Goal: Check status: Check status

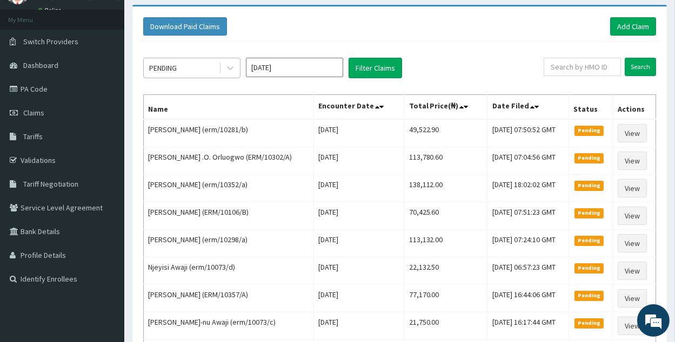
click at [217, 70] on div "PENDING" at bounding box center [181, 67] width 75 height 17
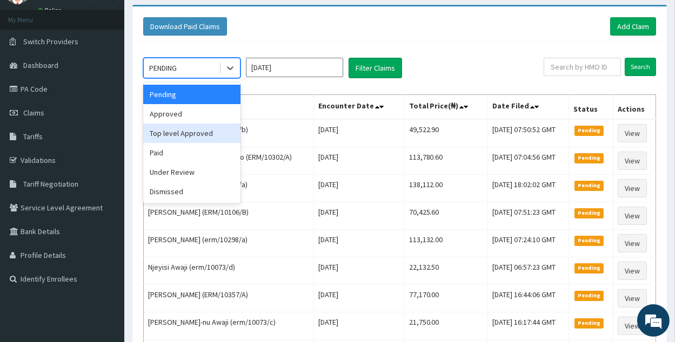
click at [206, 124] on div "Top level Approved" at bounding box center [191, 133] width 97 height 19
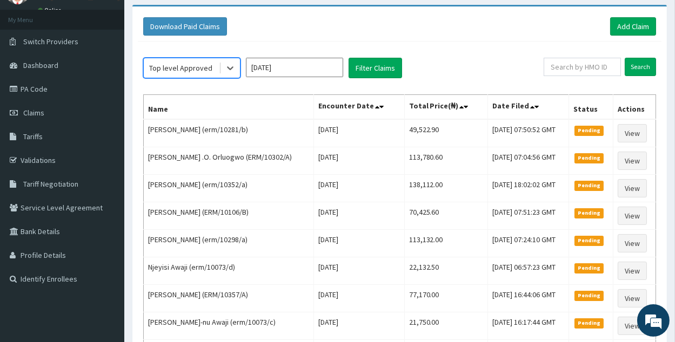
click at [214, 70] on div "Top level Approved" at bounding box center [181, 67] width 75 height 17
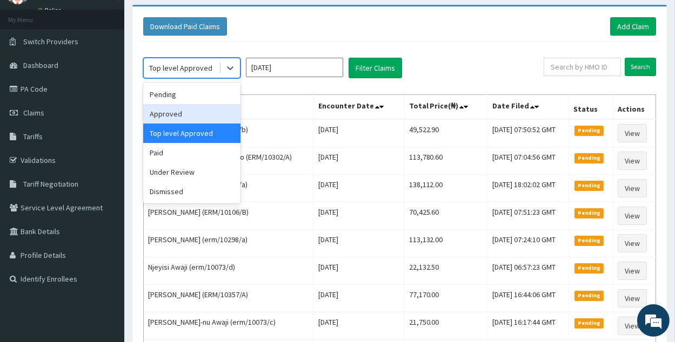
click at [219, 111] on div "Approved" at bounding box center [191, 113] width 97 height 19
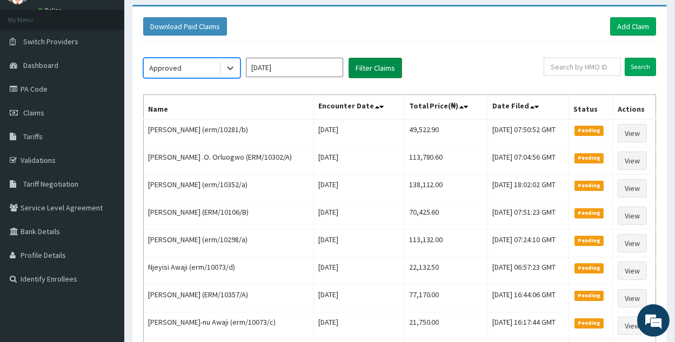
click at [359, 73] on button "Filter Claims" at bounding box center [374, 68] width 53 height 21
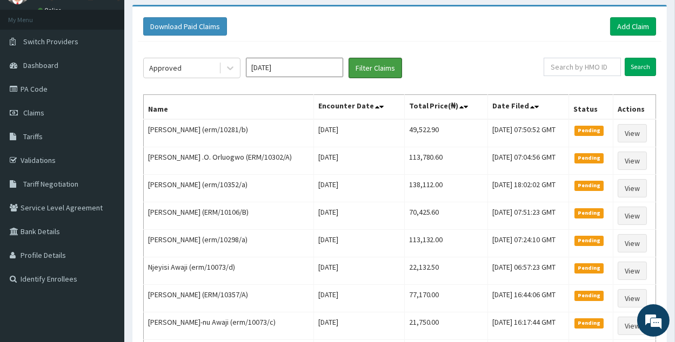
scroll to position [105, 0]
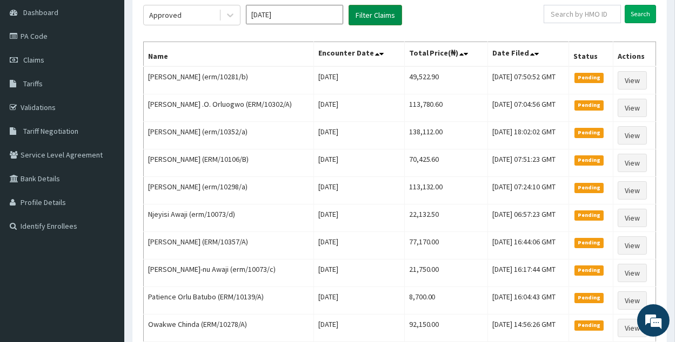
click at [385, 10] on button "Filter Claims" at bounding box center [374, 15] width 53 height 21
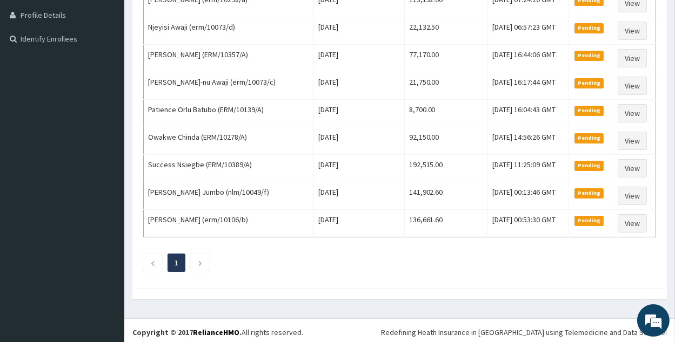
scroll to position [0, 0]
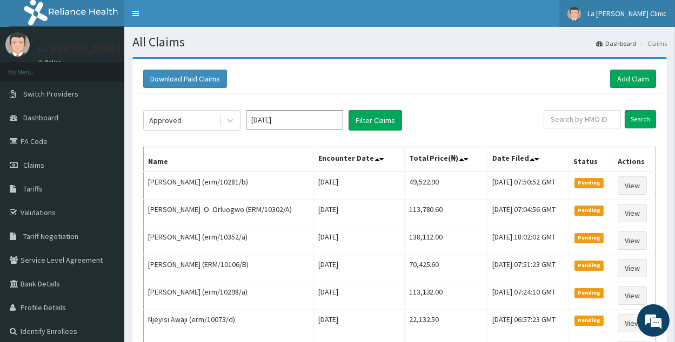
click at [635, 7] on link "La [PERSON_NAME] Clinic" at bounding box center [617, 13] width 116 height 27
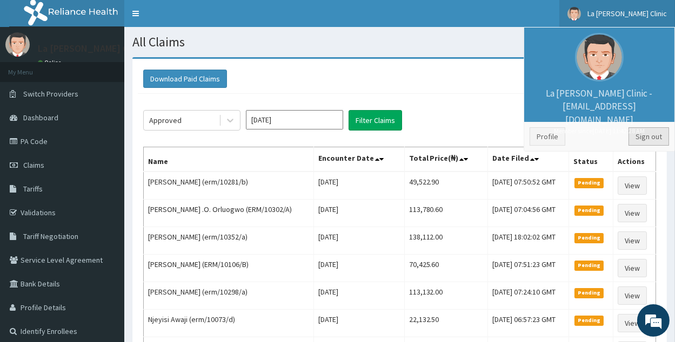
click at [638, 138] on link "Sign out" at bounding box center [648, 136] width 41 height 18
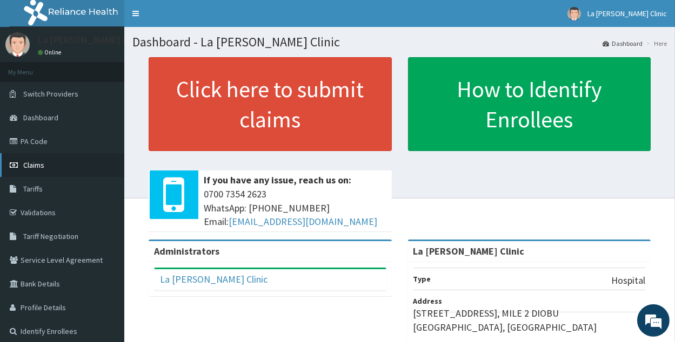
click at [92, 155] on link "Claims" at bounding box center [62, 165] width 124 height 24
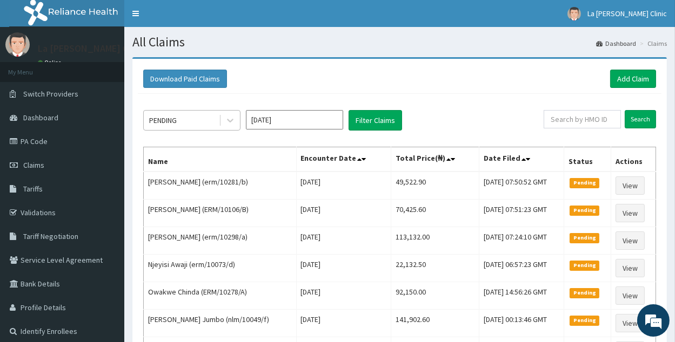
click at [211, 118] on div "PENDING" at bounding box center [181, 120] width 75 height 17
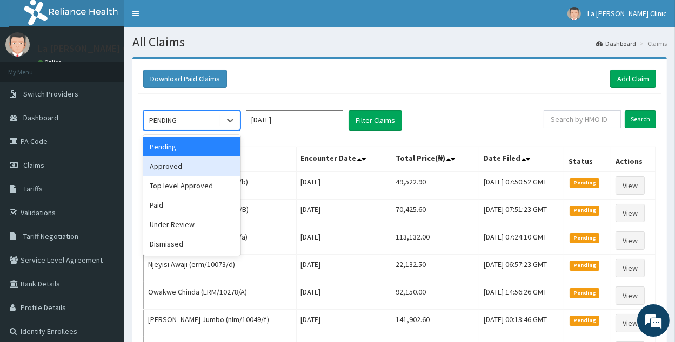
click at [216, 169] on div "Approved" at bounding box center [191, 166] width 97 height 19
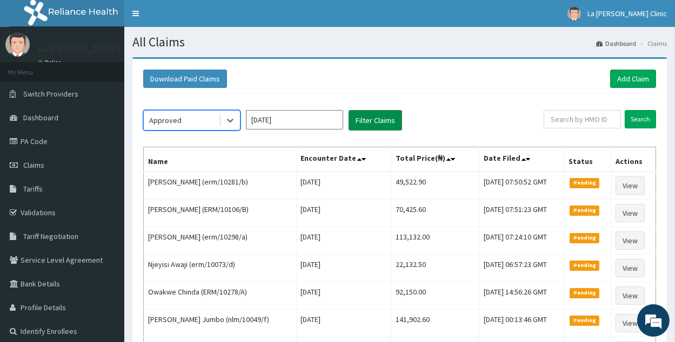
click at [389, 116] on button "Filter Claims" at bounding box center [374, 120] width 53 height 21
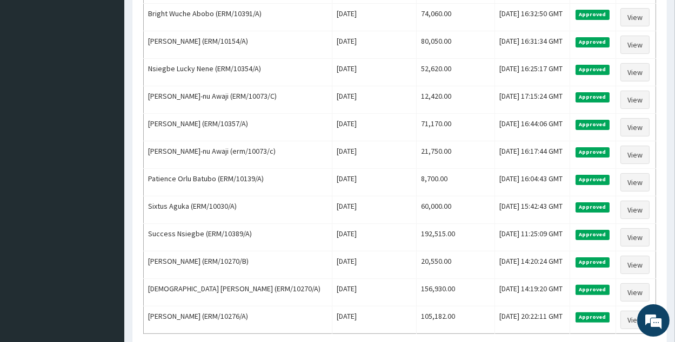
scroll to position [429, 0]
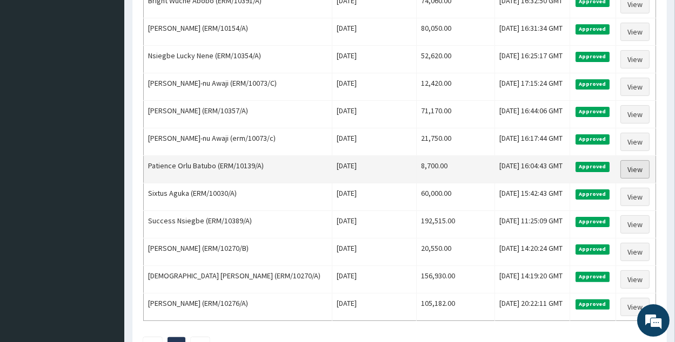
click at [633, 165] on link "View" at bounding box center [634, 169] width 29 height 18
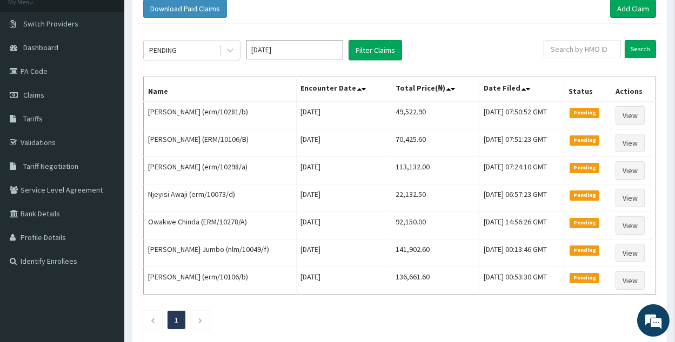
scroll to position [70, 0]
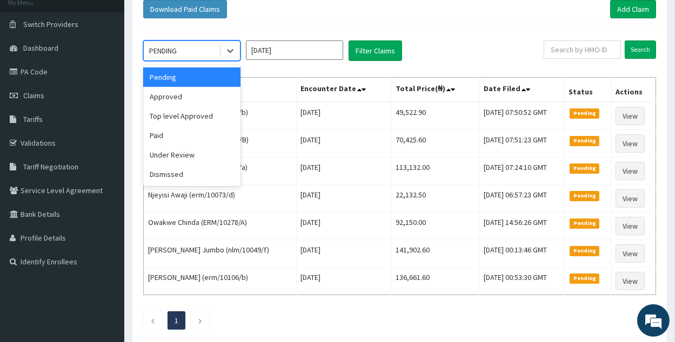
click at [192, 46] on div "PENDING" at bounding box center [181, 50] width 75 height 17
click at [194, 92] on div "Approved" at bounding box center [191, 96] width 97 height 19
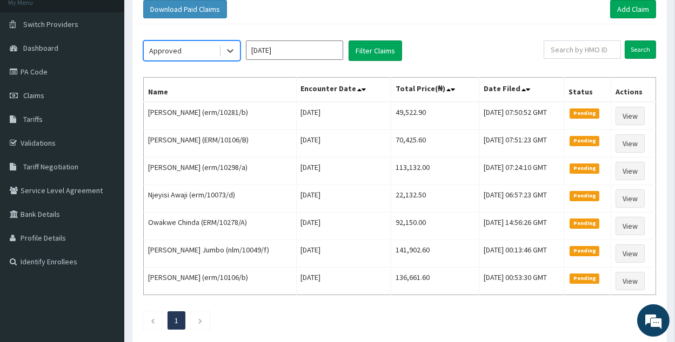
scroll to position [0, 0]
click at [372, 43] on button "Filter Claims" at bounding box center [374, 51] width 53 height 21
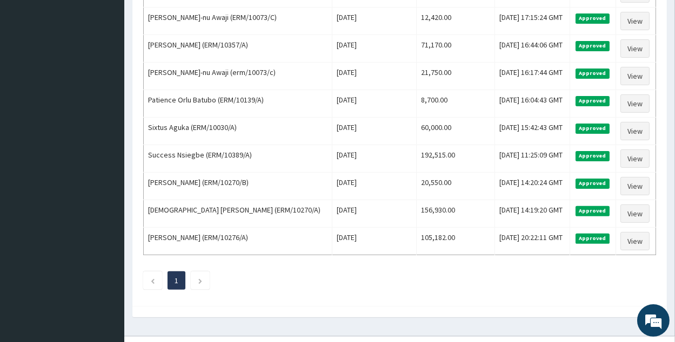
scroll to position [511, 0]
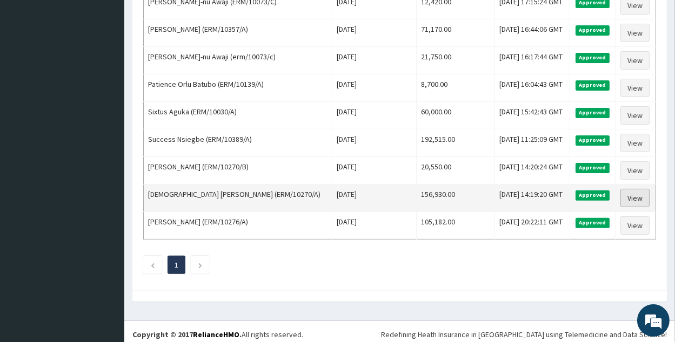
click at [633, 191] on link "View" at bounding box center [634, 198] width 29 height 18
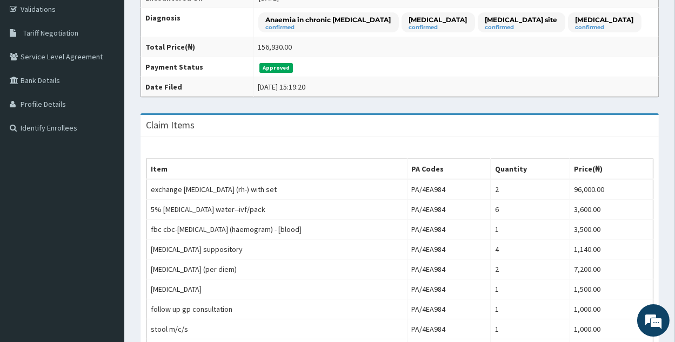
scroll to position [200, 0]
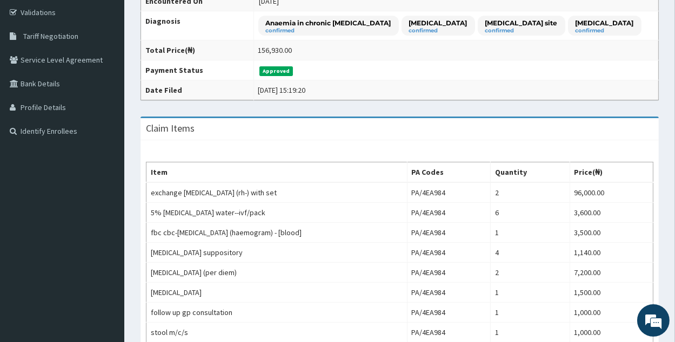
click at [602, 174] on div "Item PA Codes Quantity Price(₦) exchange [MEDICAL_DATA] (rh-) with set PA/4EA98…" at bounding box center [399, 336] width 518 height 393
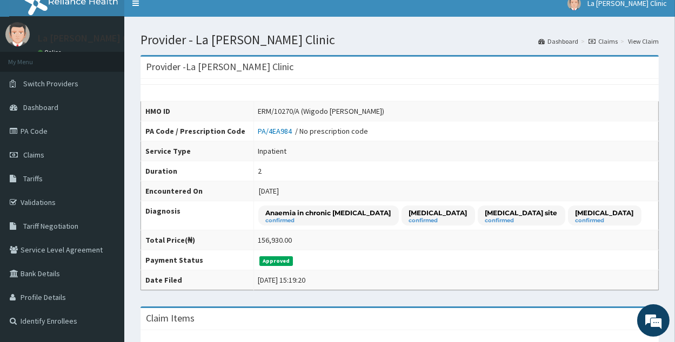
scroll to position [0, 0]
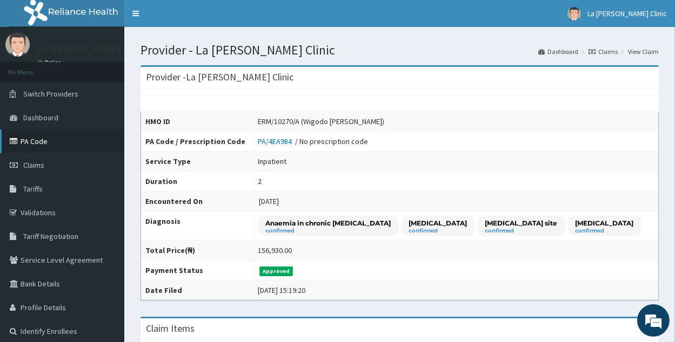
click at [72, 151] on link "PA Code" at bounding box center [62, 142] width 124 height 24
